Goal: Find specific page/section: Find specific page/section

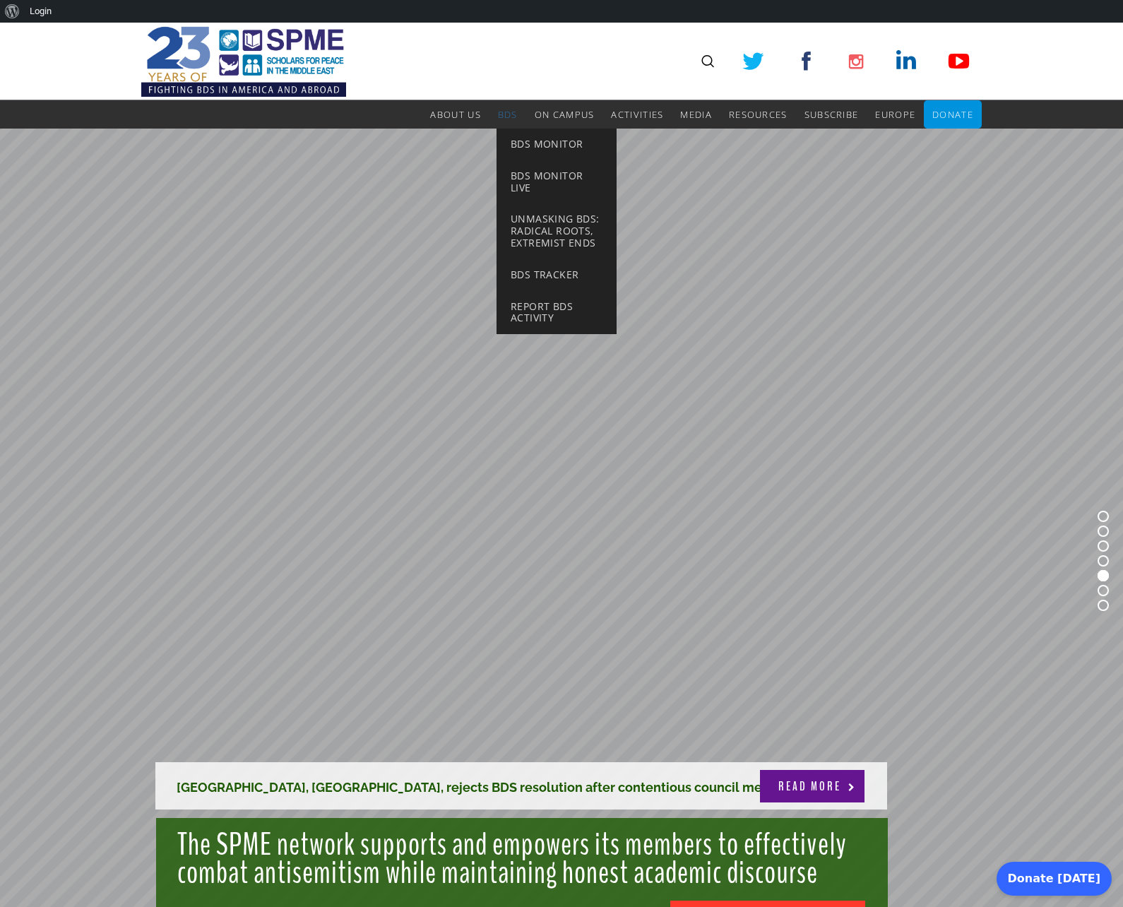
click at [507, 114] on span "BDS" at bounding box center [508, 114] width 20 height 13
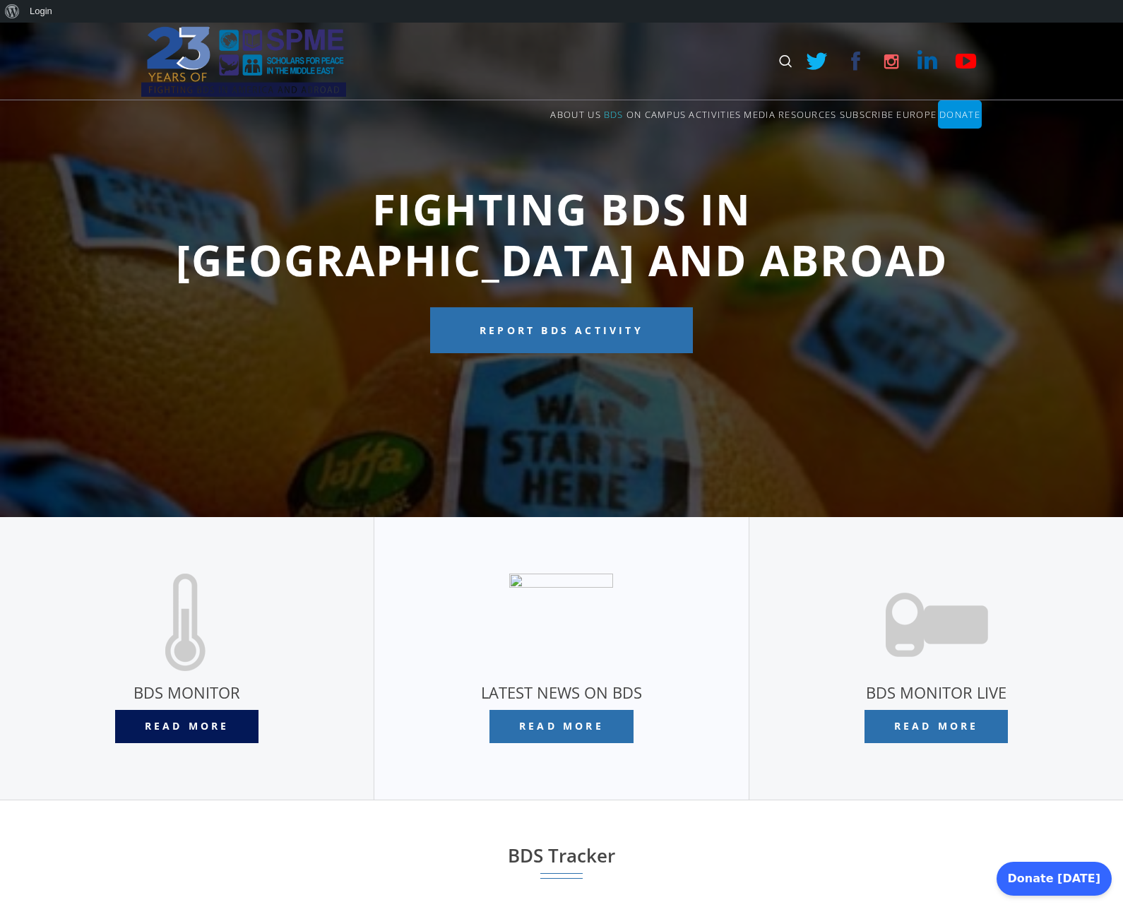
click at [186, 726] on span "Read More" at bounding box center [187, 725] width 85 height 13
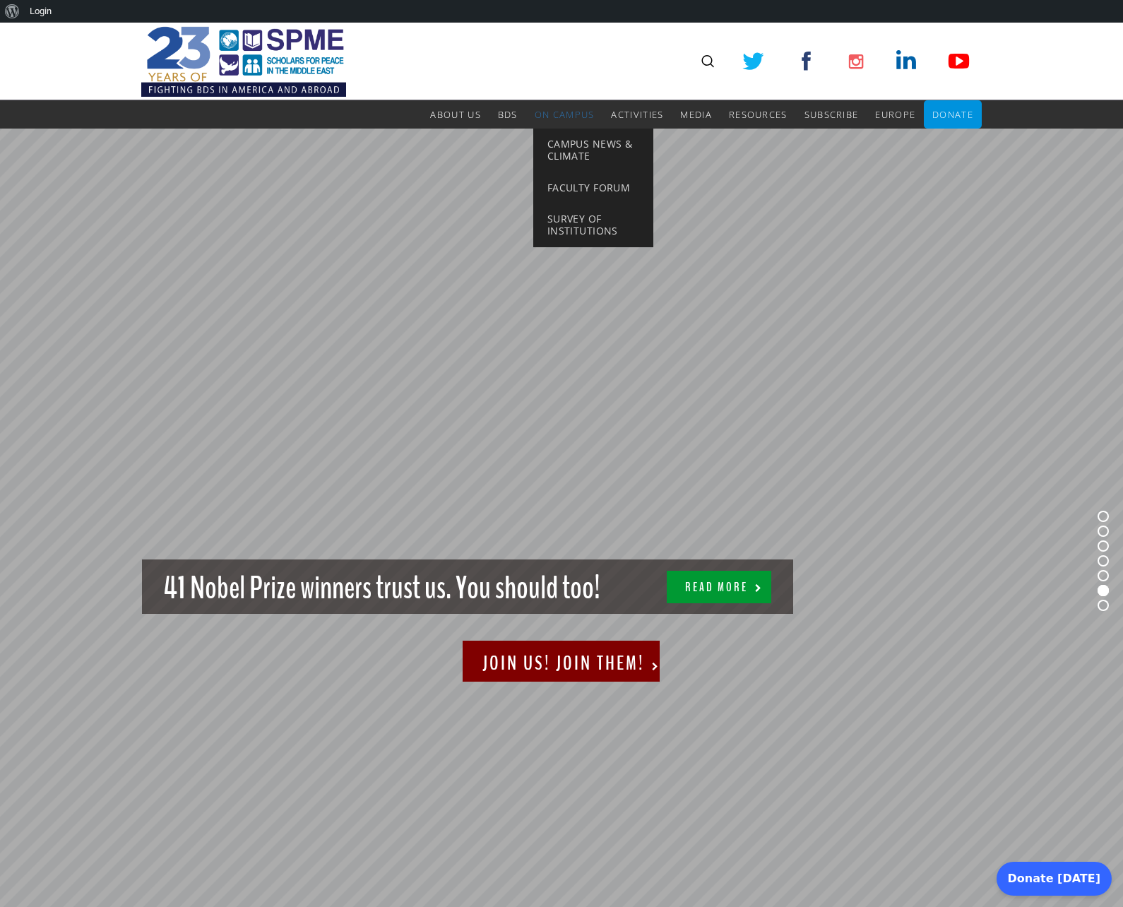
click at [564, 114] on span "On Campus" at bounding box center [565, 114] width 60 height 13
